Goal: Information Seeking & Learning: Learn about a topic

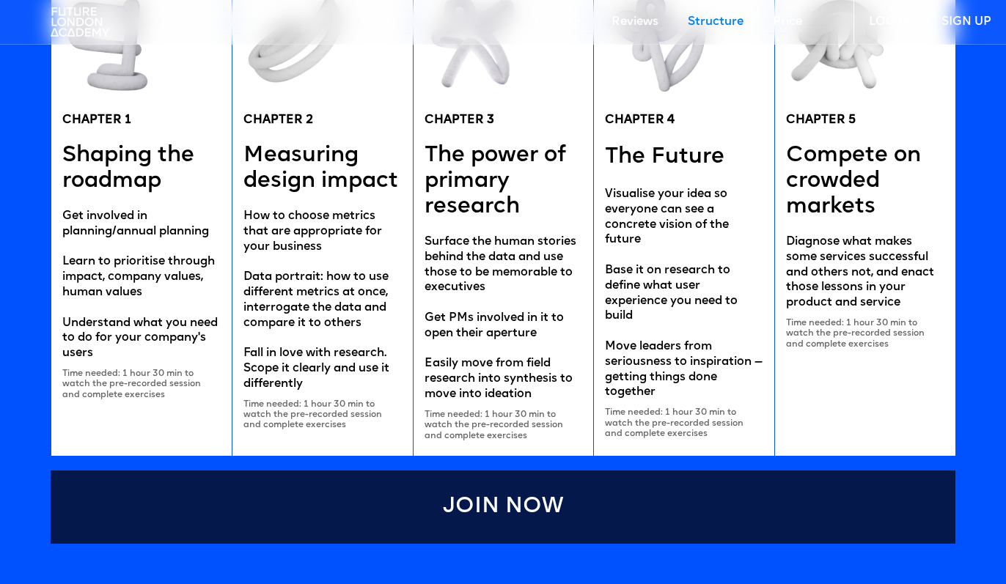
scroll to position [2243, 0]
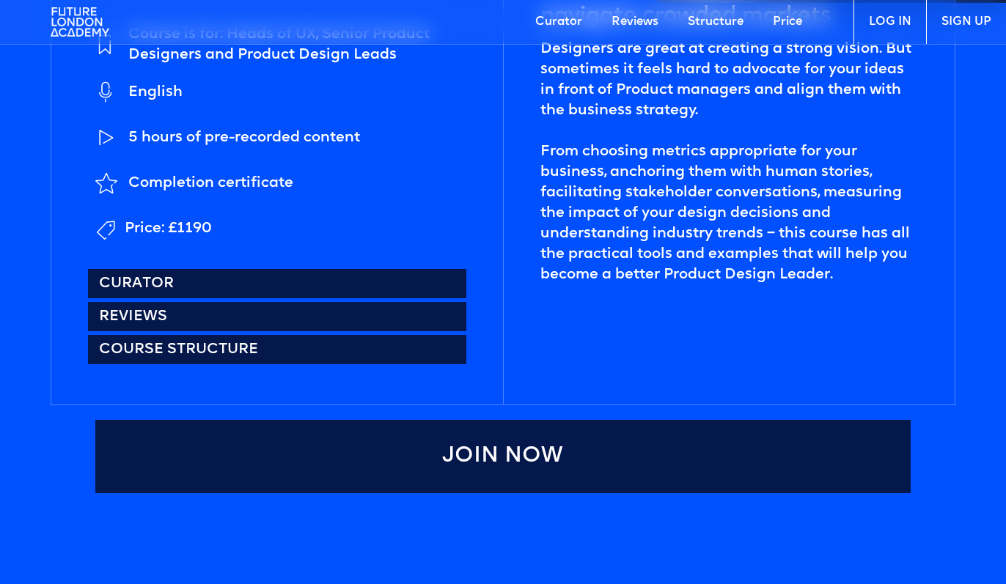
scroll to position [592, 0]
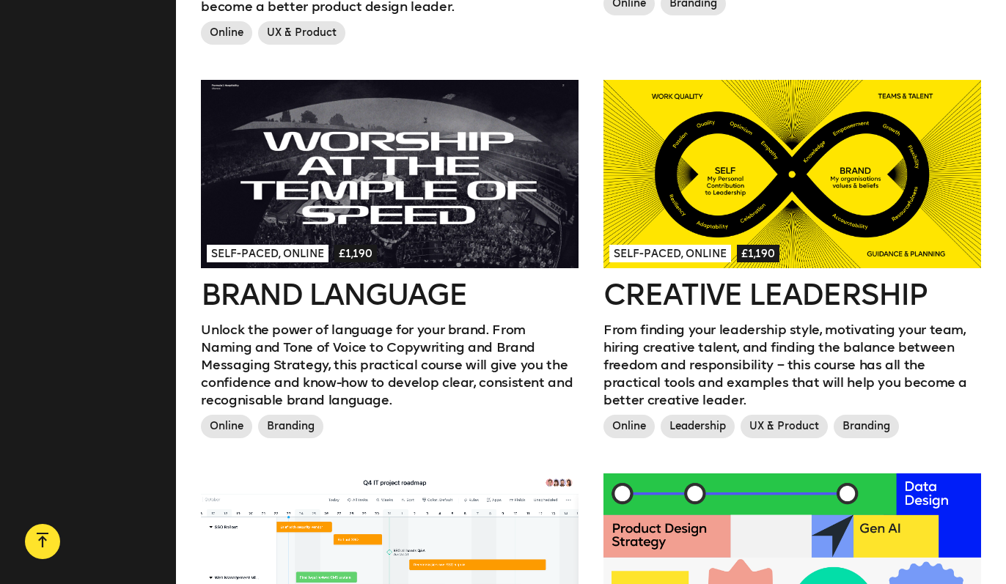
scroll to position [1222, 0]
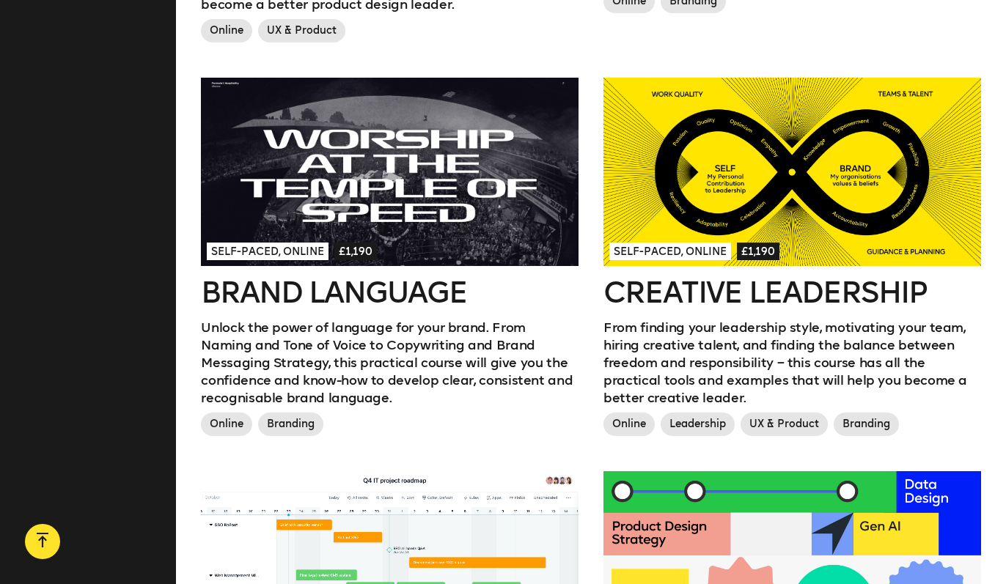
click at [387, 301] on h2 "Brand Language" at bounding box center [390, 292] width 378 height 29
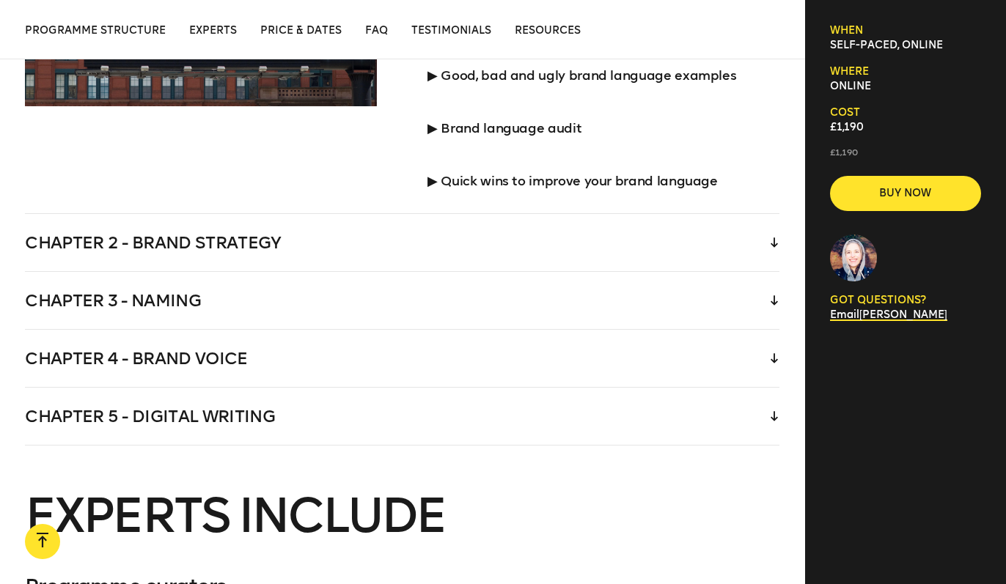
scroll to position [2691, 0]
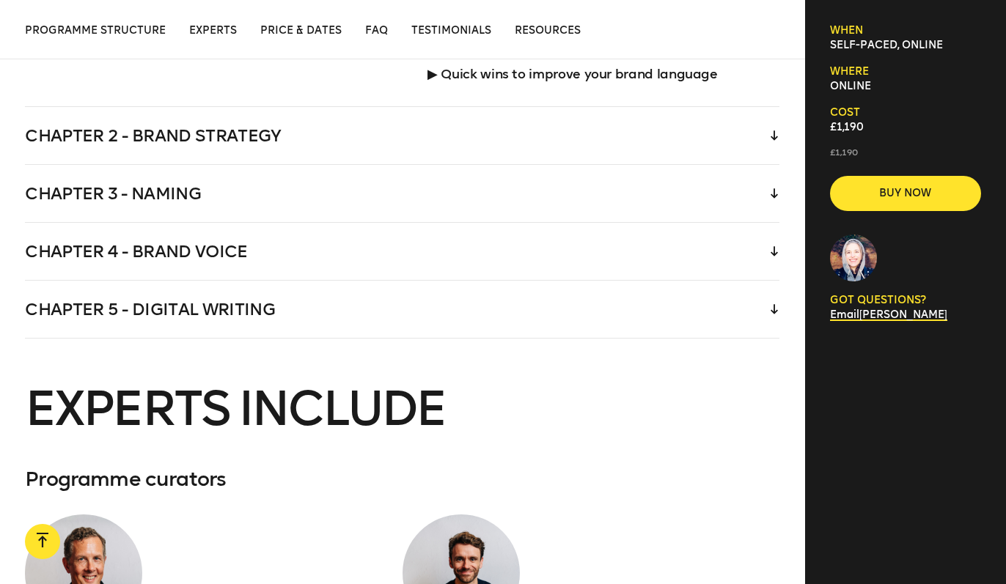
click at [270, 133] on div "Chapter 2 - Brand strategy" at bounding box center [402, 135] width 755 height 57
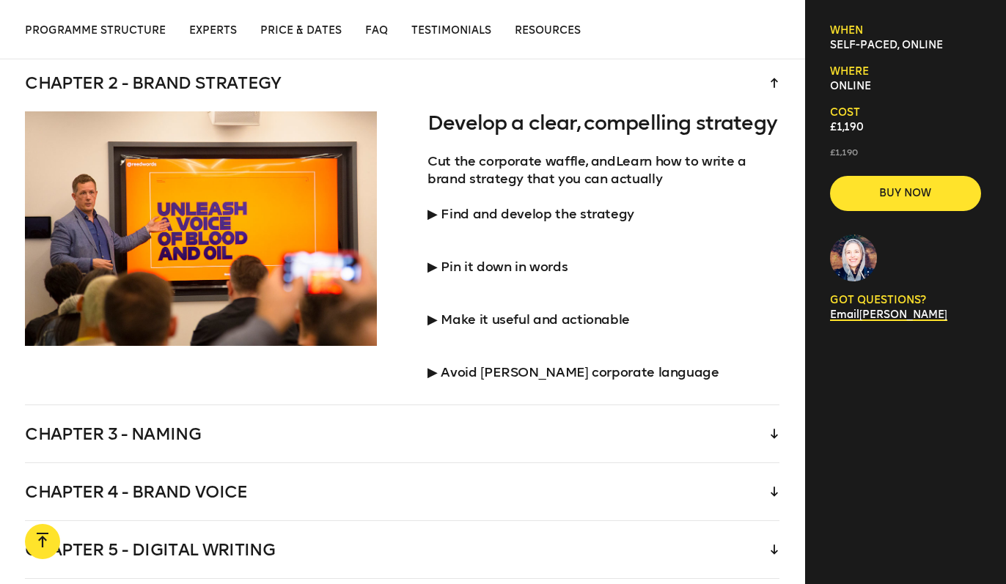
scroll to position [2528, 0]
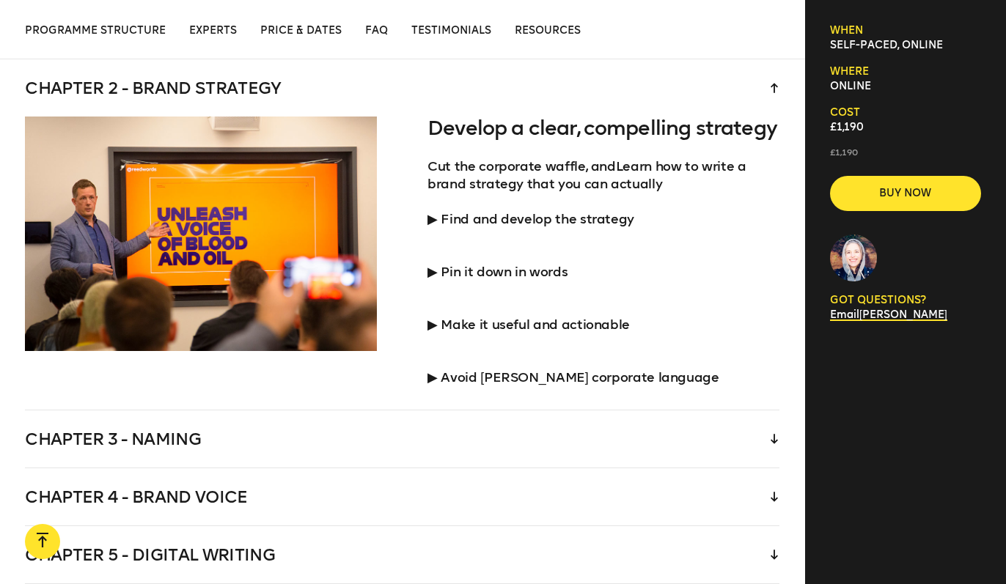
click at [268, 88] on div "Chapter 2 - Brand strategy" at bounding box center [402, 87] width 755 height 57
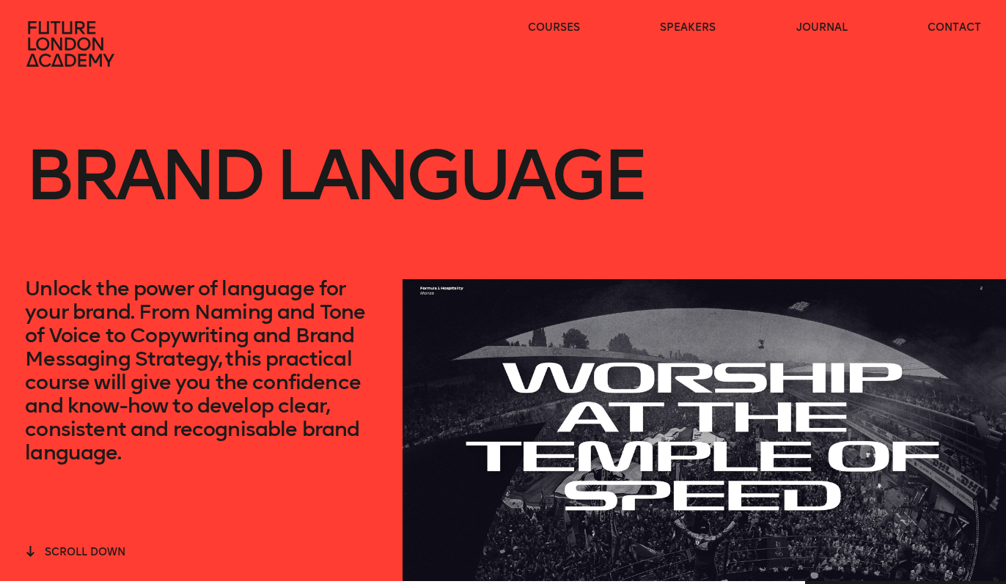
scroll to position [0, 0]
